Goal: Transaction & Acquisition: Purchase product/service

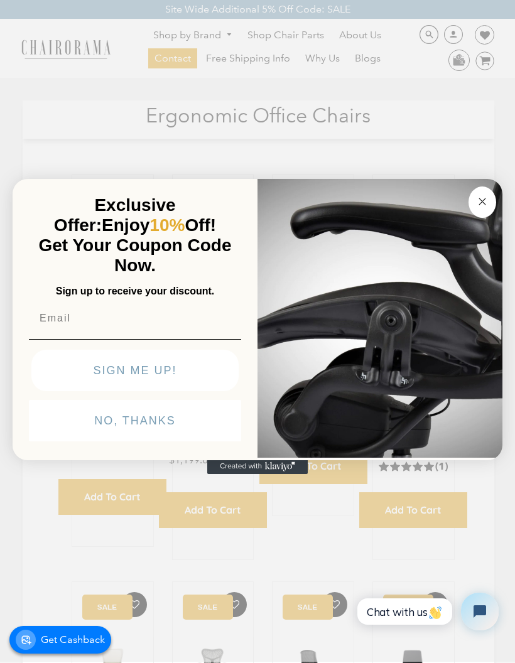
click at [481, 209] on circle "Close dialog" at bounding box center [482, 202] width 14 height 14
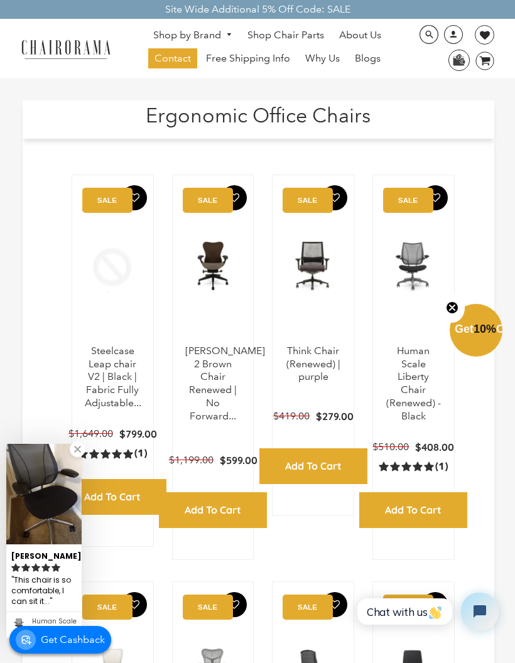
click at [200, 40] on link "Shop by Brand" at bounding box center [193, 35] width 92 height 19
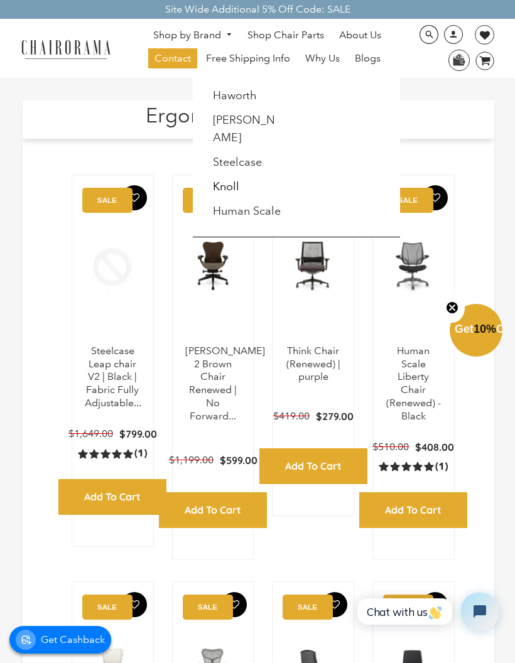
click at [252, 134] on li "[PERSON_NAME]" at bounding box center [247, 129] width 85 height 41
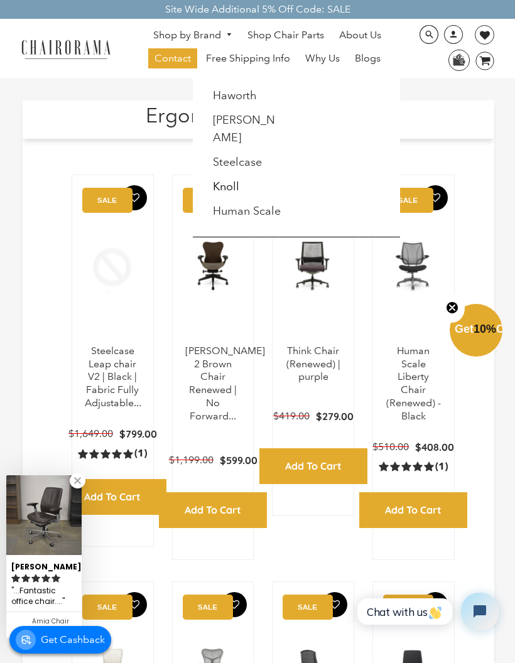
click at [236, 131] on link "[PERSON_NAME]" at bounding box center [244, 128] width 62 height 31
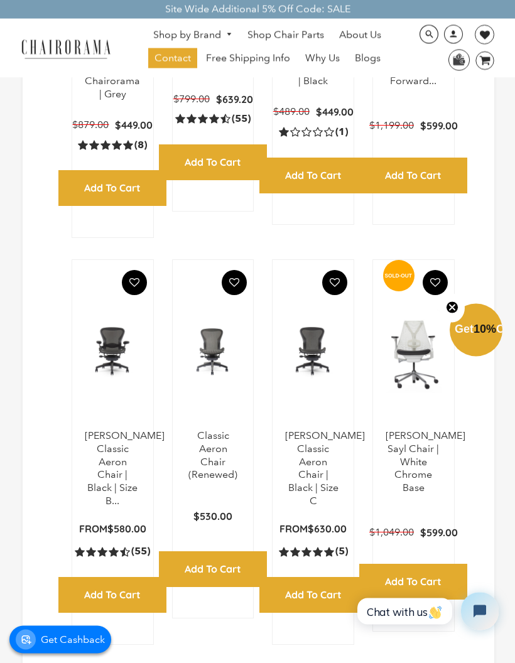
scroll to position [544, 0]
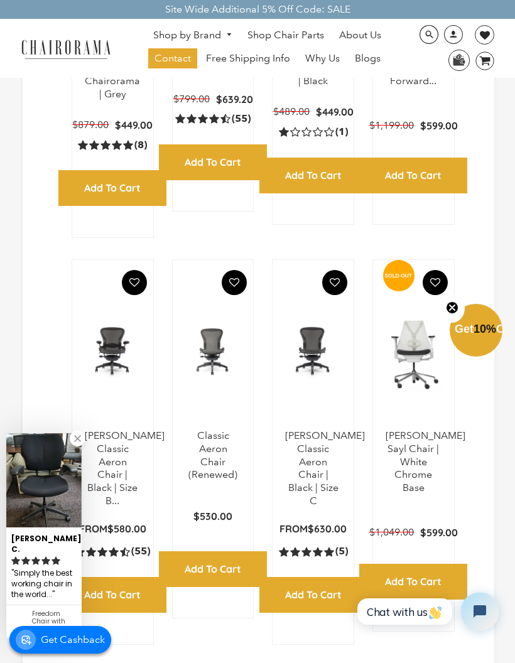
click at [121, 462] on link "Herman Miller Classic Aeron Chair | Black | Size B..." at bounding box center [125, 468] width 80 height 77
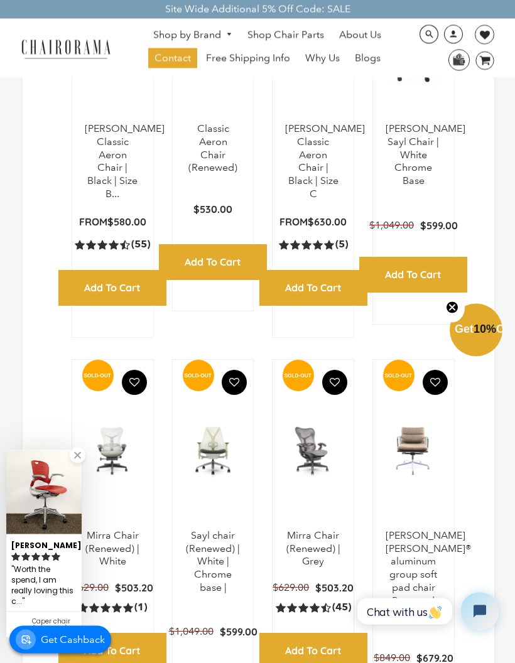
scroll to position [0, 0]
